Goal: Find specific page/section: Find specific page/section

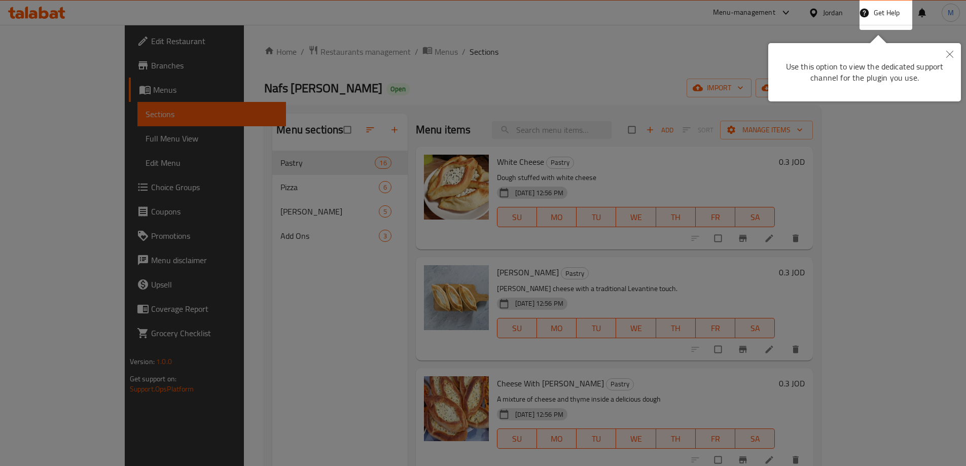
click at [947, 57] on icon "Close" at bounding box center [949, 54] width 7 height 7
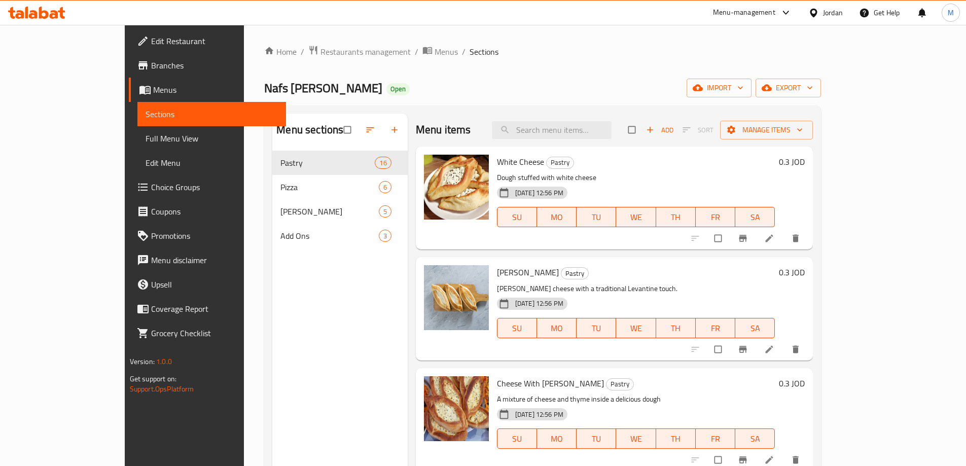
click at [838, 17] on div "Jordan" at bounding box center [833, 12] width 20 height 11
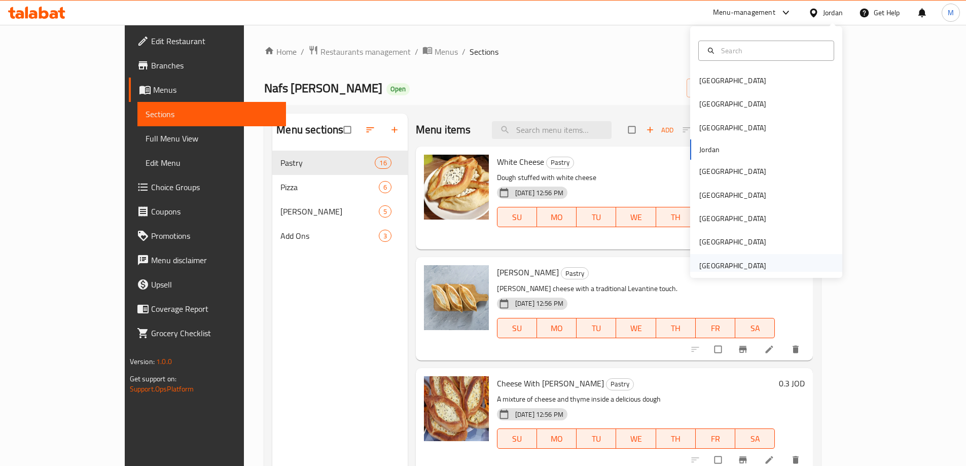
click at [714, 267] on div "[GEOGRAPHIC_DATA]" at bounding box center [732, 265] width 67 height 11
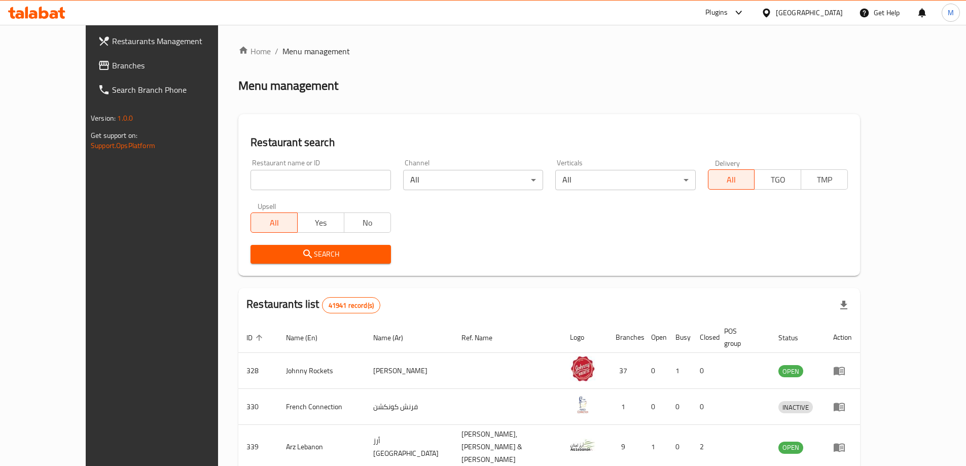
click at [112, 65] on span "Branches" at bounding box center [175, 65] width 127 height 12
